Goal: Information Seeking & Learning: Find specific fact

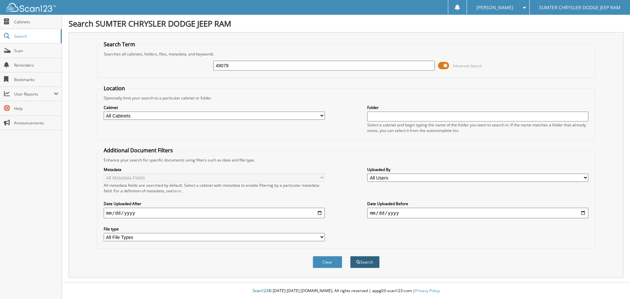
type input "49079"
click at [364, 261] on button "Search" at bounding box center [365, 262] width 30 height 12
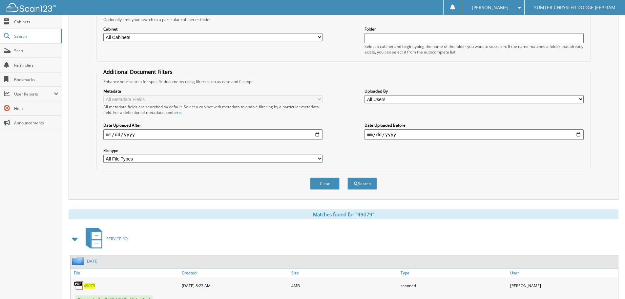
scroll to position [104, 0]
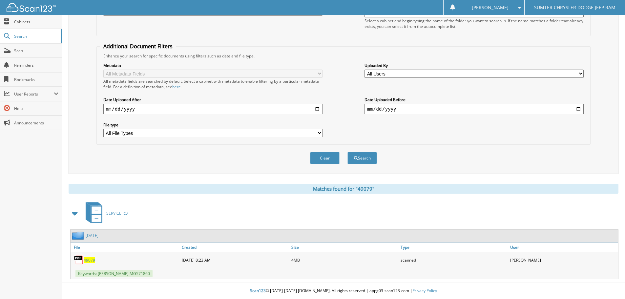
click at [79, 259] on img at bounding box center [79, 260] width 10 height 10
drag, startPoint x: 80, startPoint y: 259, endPoint x: 90, endPoint y: 259, distance: 10.5
click at [90, 259] on span "49079" at bounding box center [89, 260] width 11 height 6
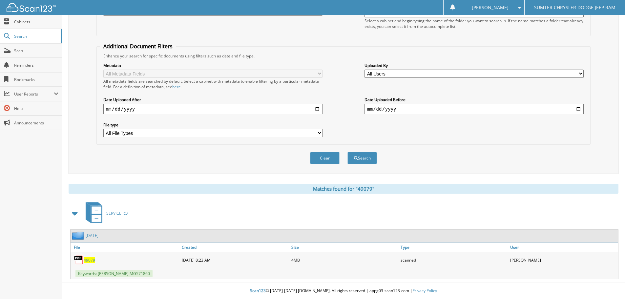
click at [90, 259] on span "49079" at bounding box center [89, 260] width 11 height 6
click at [80, 258] on img at bounding box center [79, 260] width 10 height 10
click at [92, 258] on span "49079" at bounding box center [89, 260] width 11 height 6
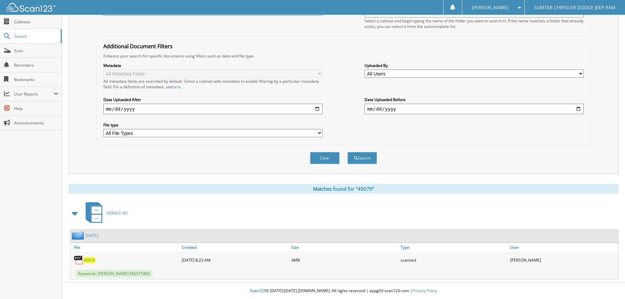
click at [92, 258] on span "49079" at bounding box center [89, 260] width 11 height 6
click at [116, 273] on span "Keywords: [PERSON_NAME] MG571860" at bounding box center [113, 274] width 77 height 8
click at [79, 257] on img at bounding box center [79, 260] width 10 height 10
click at [79, 259] on img at bounding box center [79, 260] width 10 height 10
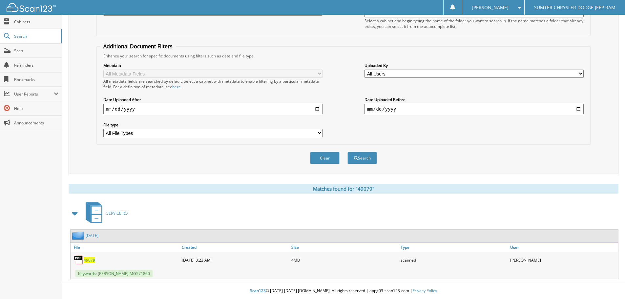
click at [79, 259] on img at bounding box center [79, 260] width 10 height 10
click at [82, 258] on img at bounding box center [79, 260] width 10 height 10
click at [93, 259] on span "49079" at bounding box center [89, 260] width 11 height 6
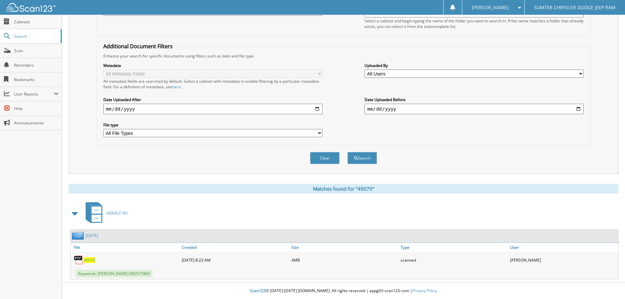
click at [115, 274] on span "Keywords: [PERSON_NAME] MG571860" at bounding box center [113, 274] width 77 height 8
click at [88, 258] on span "49079" at bounding box center [89, 260] width 11 height 6
click at [89, 259] on span "49079" at bounding box center [89, 260] width 11 height 6
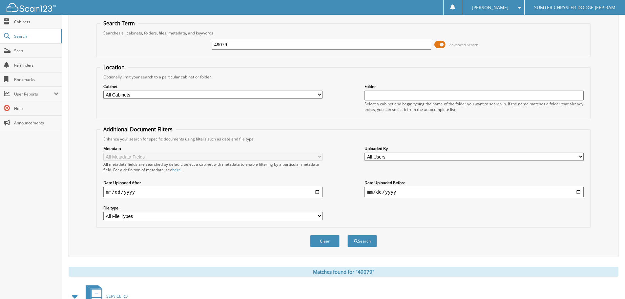
scroll to position [0, 0]
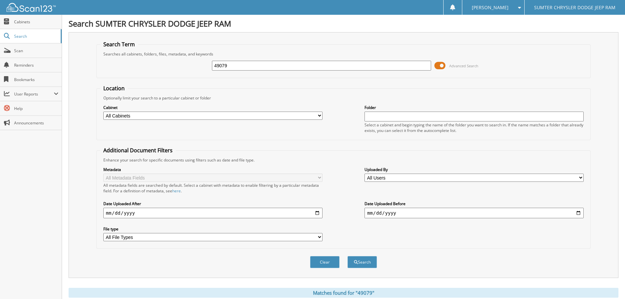
click at [233, 63] on input "49079" at bounding box center [321, 66] width 219 height 10
type input "4"
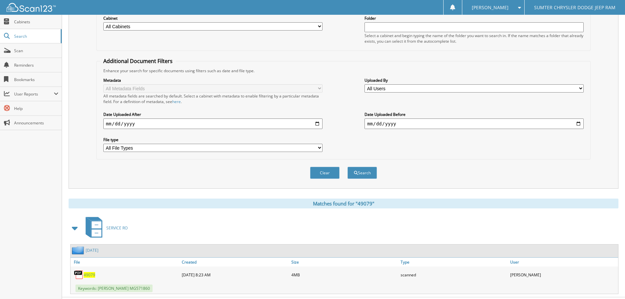
scroll to position [98, 0]
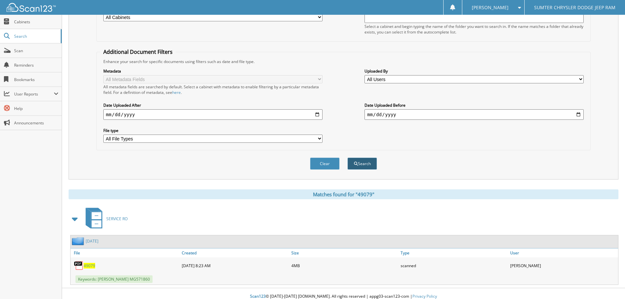
type input "48649"
click at [366, 161] on button "Search" at bounding box center [362, 163] width 30 height 12
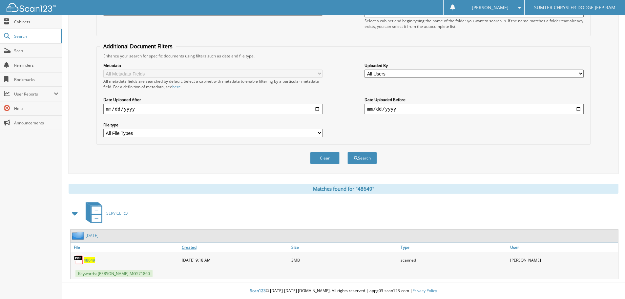
scroll to position [104, 0]
click at [89, 258] on span "48649" at bounding box center [89, 260] width 11 height 6
click at [78, 258] on img at bounding box center [79, 260] width 10 height 10
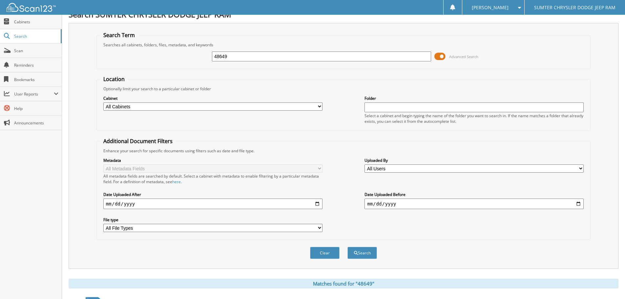
scroll to position [0, 0]
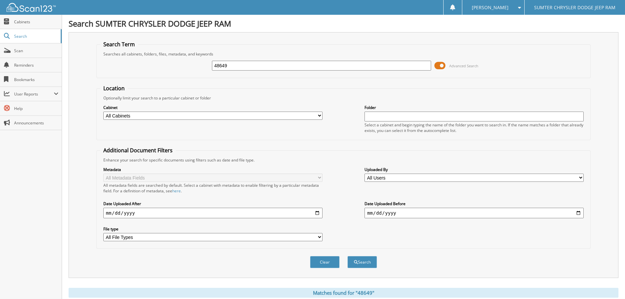
click at [233, 67] on input "48649" at bounding box center [321, 66] width 219 height 10
type input "4"
type input "49079"
click at [368, 263] on button "Search" at bounding box center [362, 262] width 30 height 12
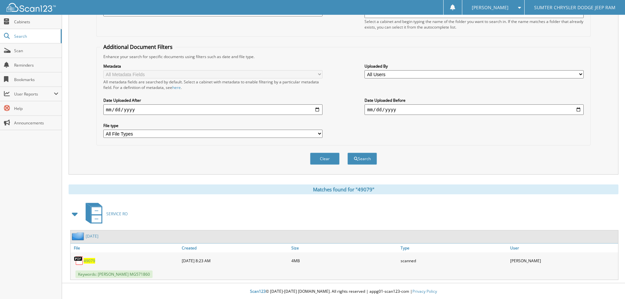
scroll to position [104, 0]
click at [87, 260] on span "49079" at bounding box center [89, 260] width 11 height 6
click at [80, 258] on img at bounding box center [79, 260] width 10 height 10
